Goal: Transaction & Acquisition: Purchase product/service

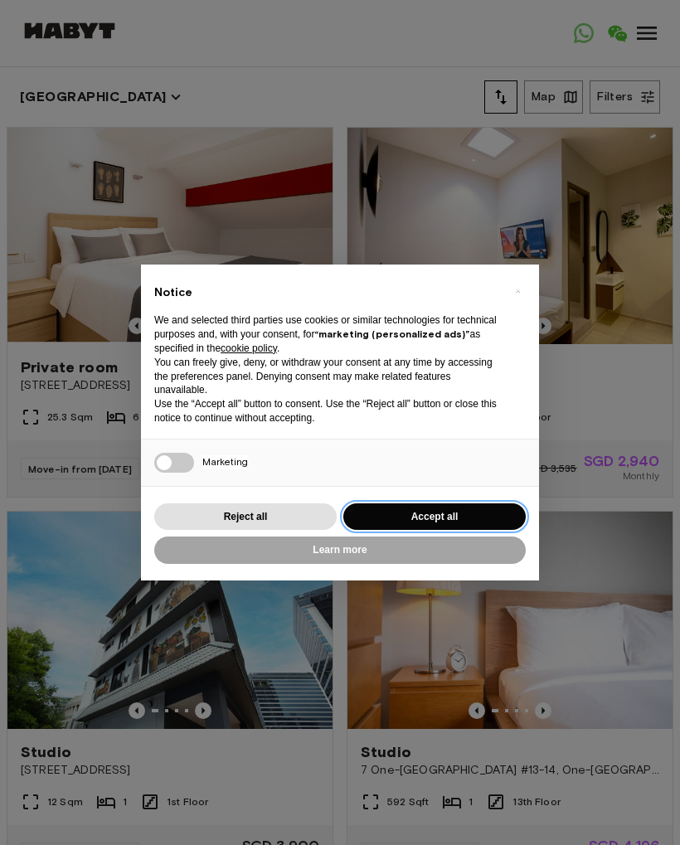
click at [380, 519] on button "Accept all" at bounding box center [434, 516] width 182 height 27
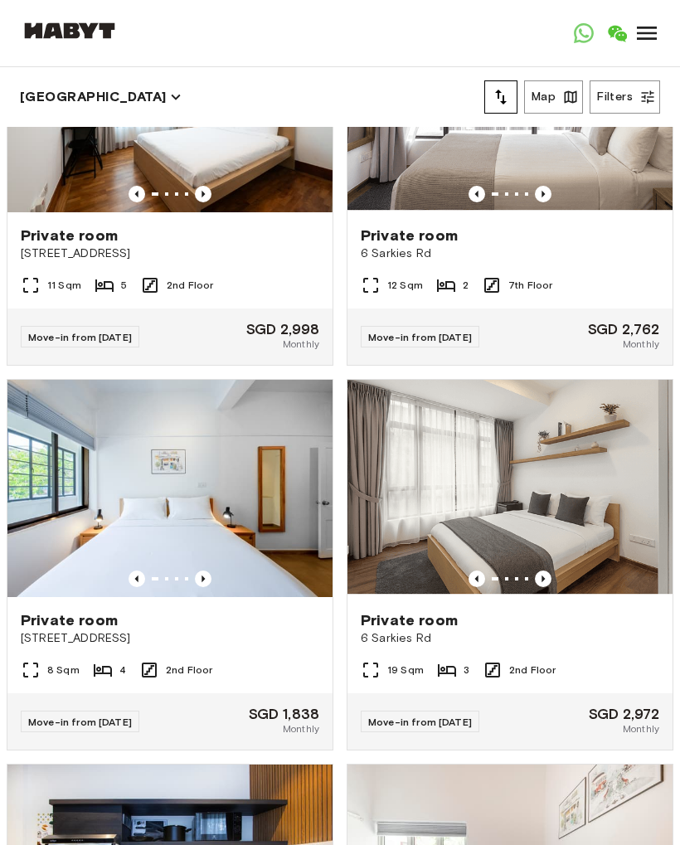
scroll to position [7052, 0]
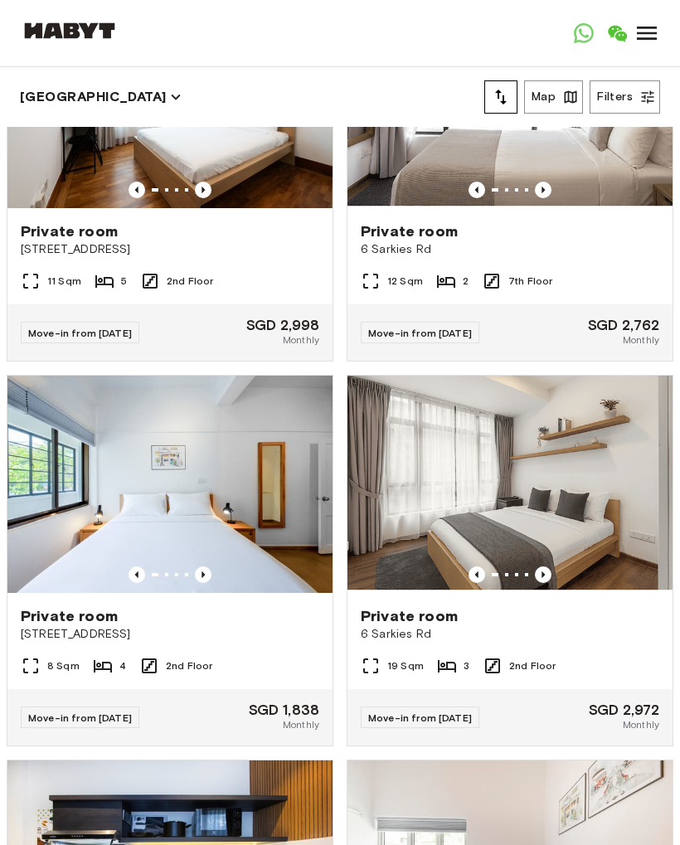
click at [553, 101] on button "Map" at bounding box center [553, 96] width 59 height 33
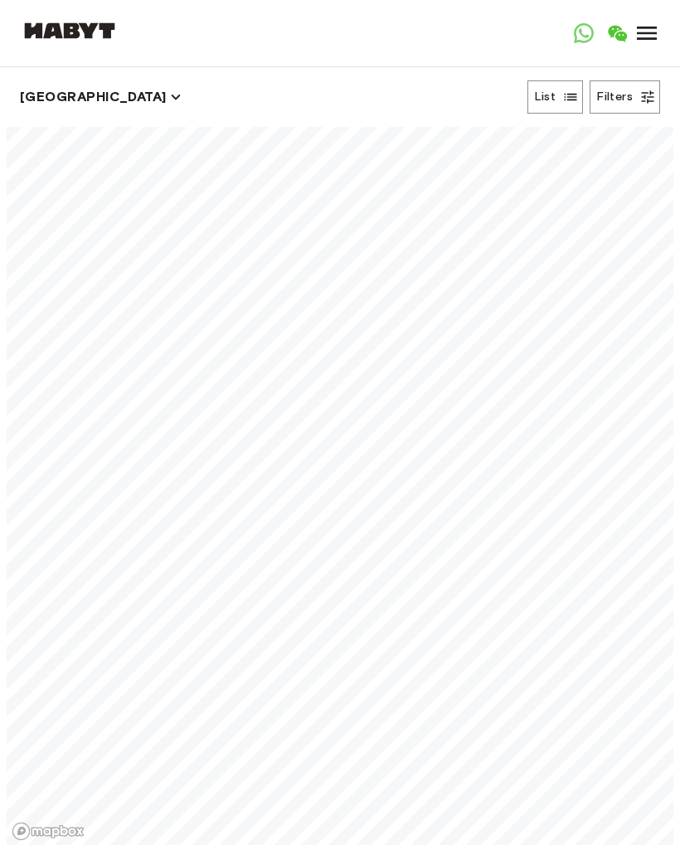
click at [568, 102] on icon "button" at bounding box center [570, 97] width 17 height 17
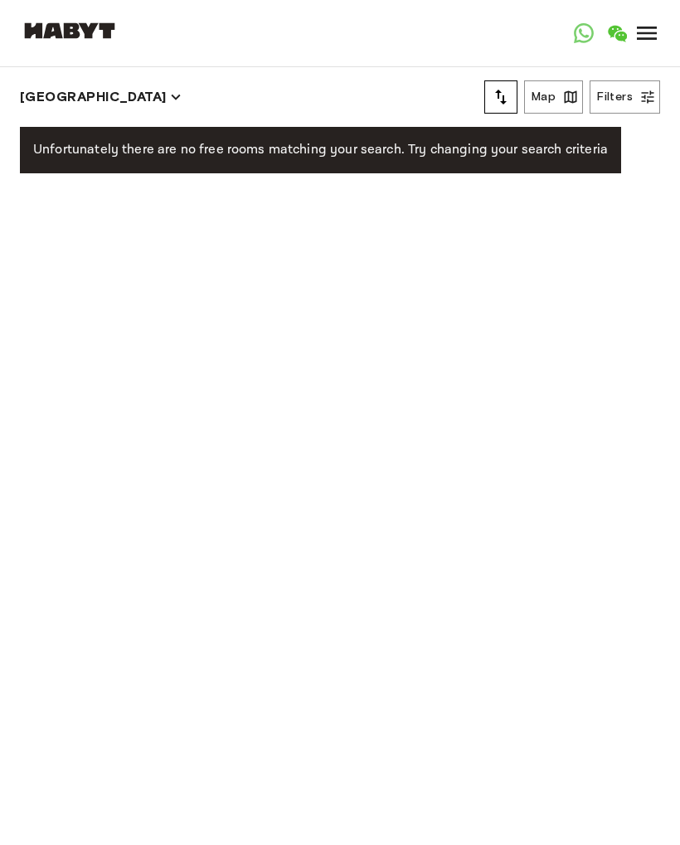
click at [641, 100] on icon "button" at bounding box center [647, 97] width 17 height 17
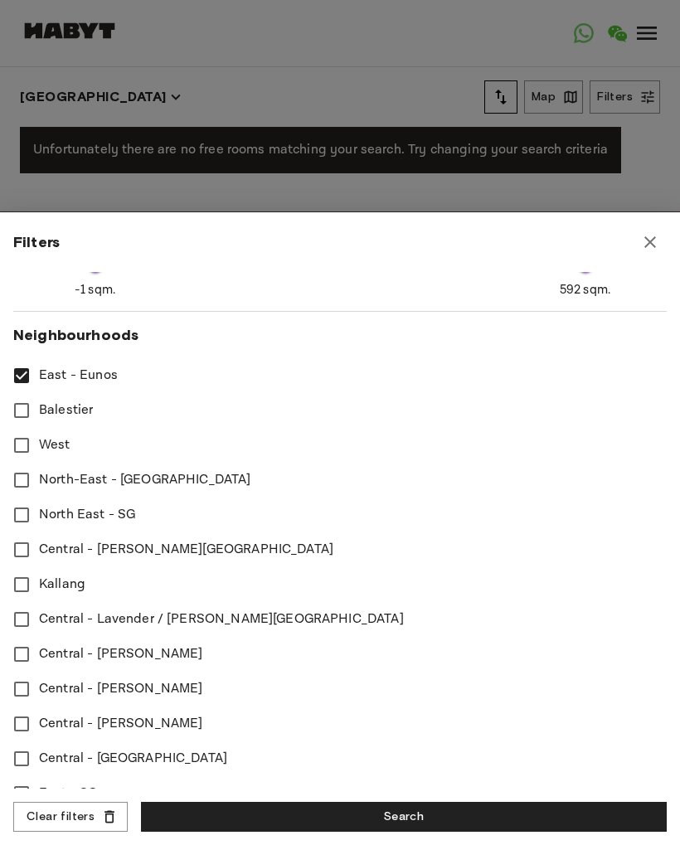
scroll to position [444, 0]
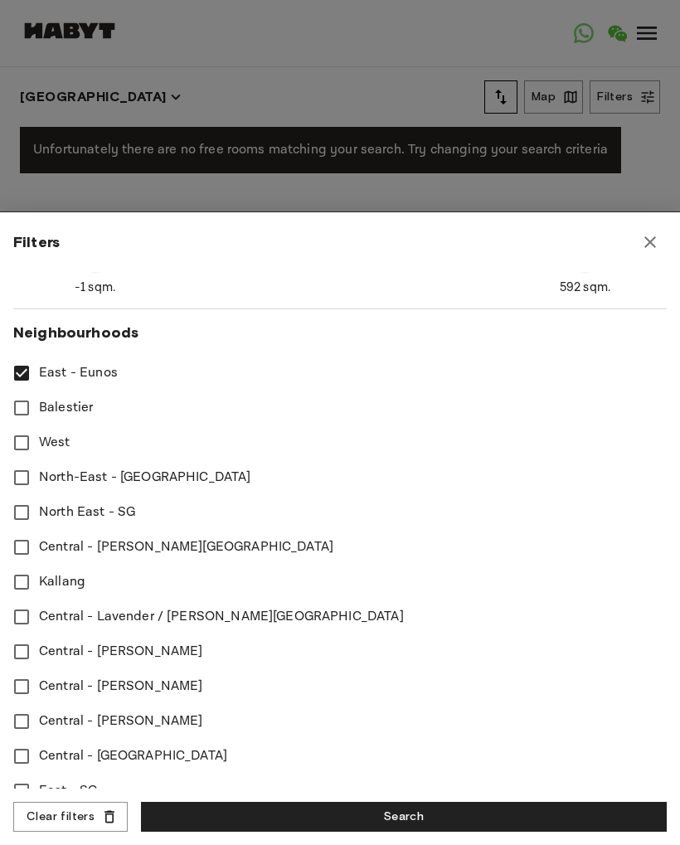
click at [450, 816] on button "Search" at bounding box center [404, 817] width 526 height 31
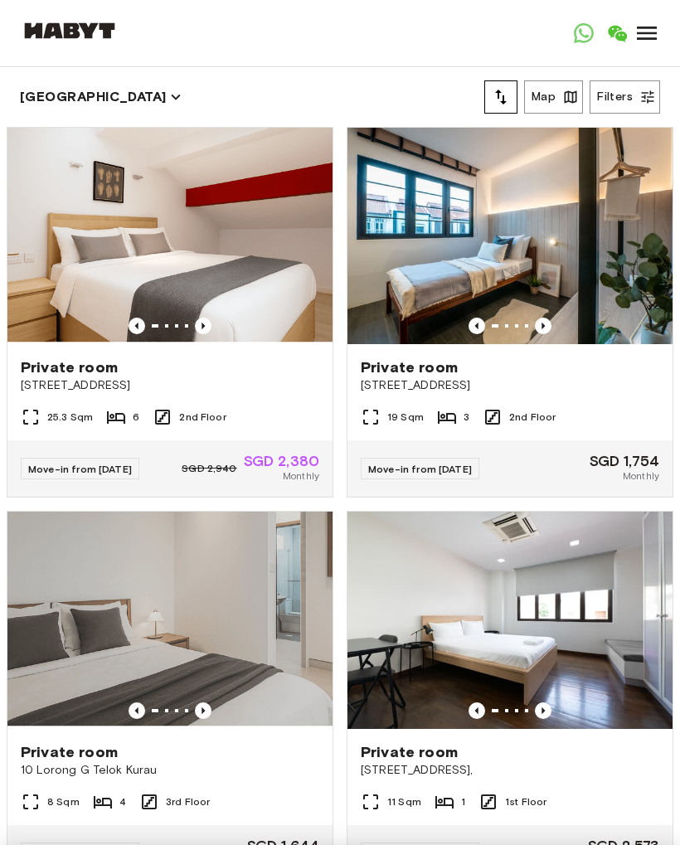
type input "****"
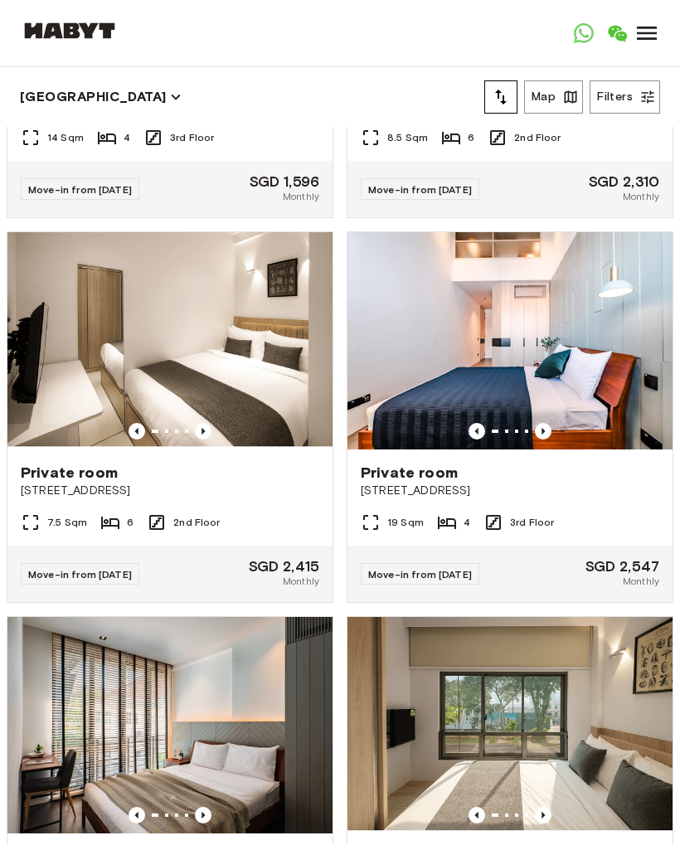
scroll to position [1430, 0]
